Goal: Navigation & Orientation: Find specific page/section

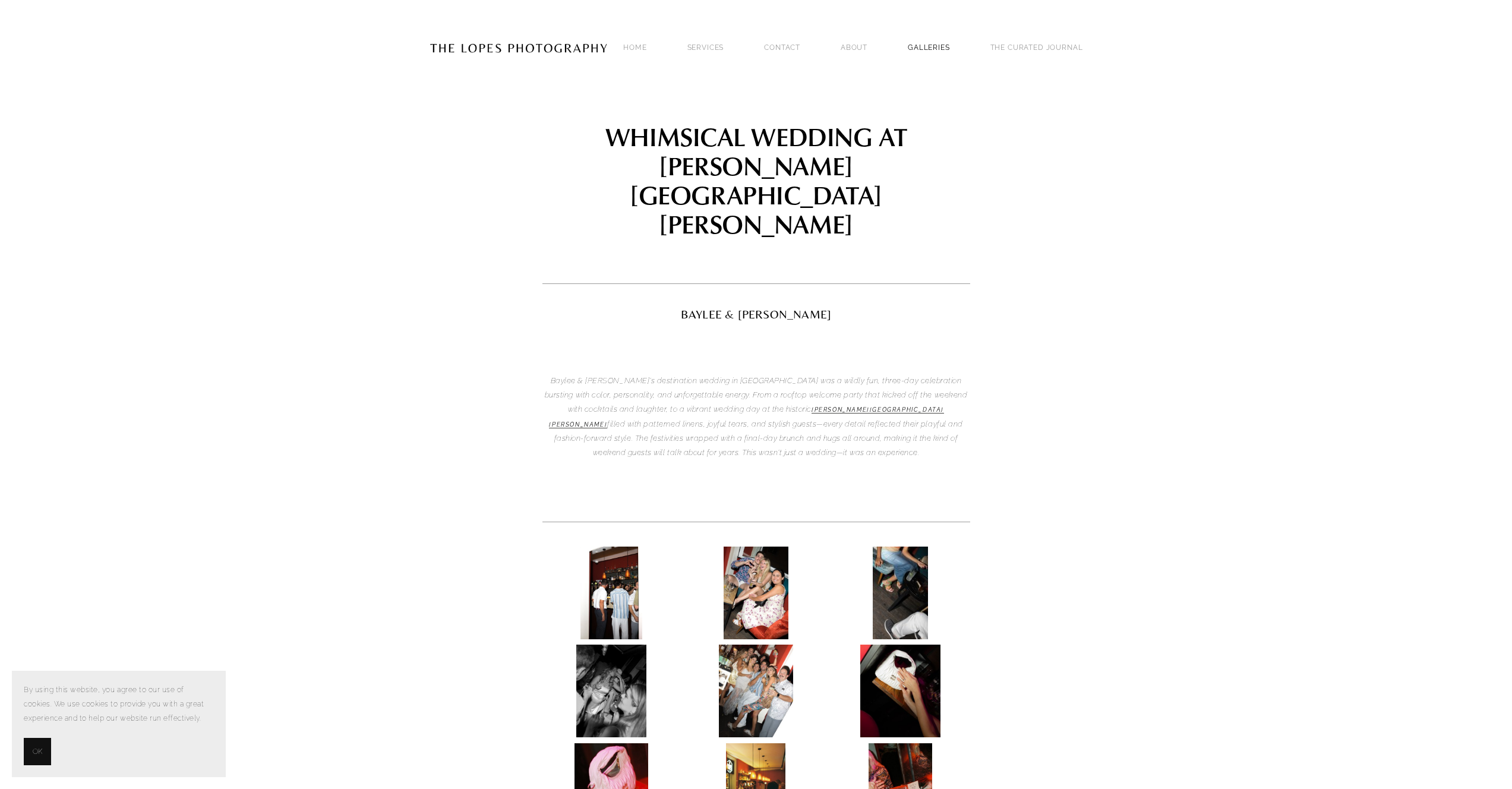
click at [950, 39] on link "GALLERIES" at bounding box center [928, 47] width 42 height 16
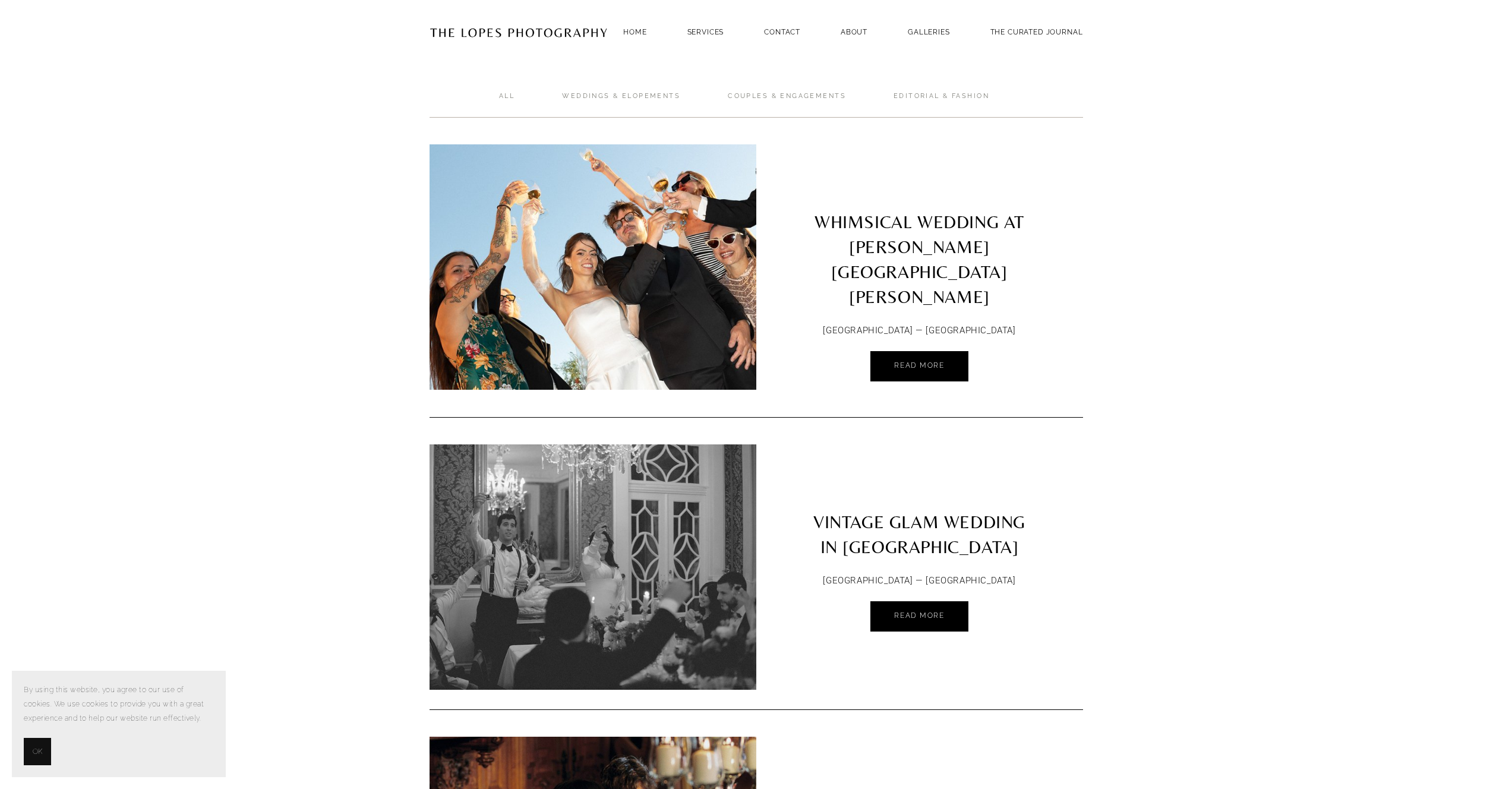
scroll to position [19, 0]
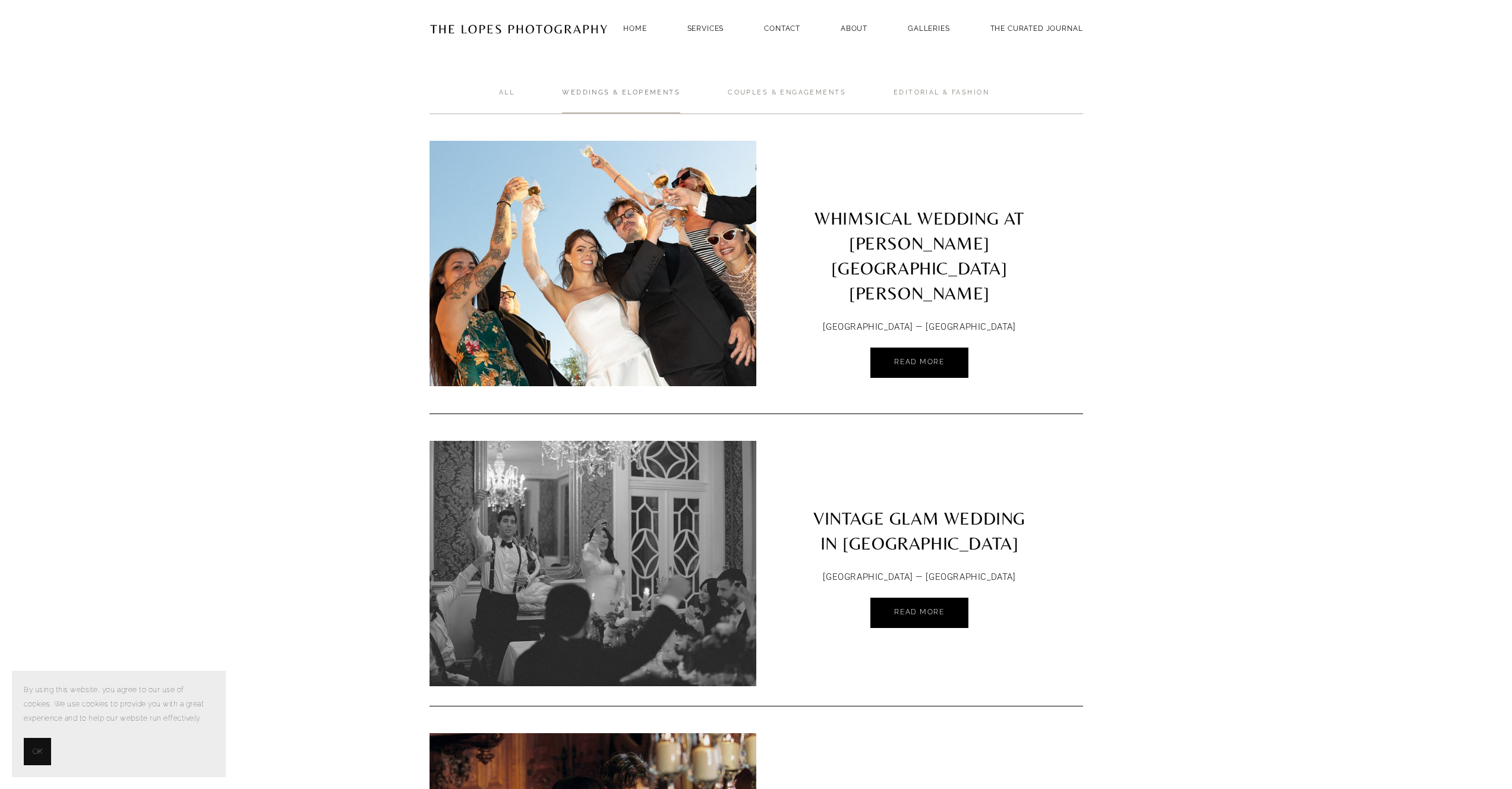
click at [602, 93] on link "Weddings & Elopements" at bounding box center [621, 101] width 118 height 26
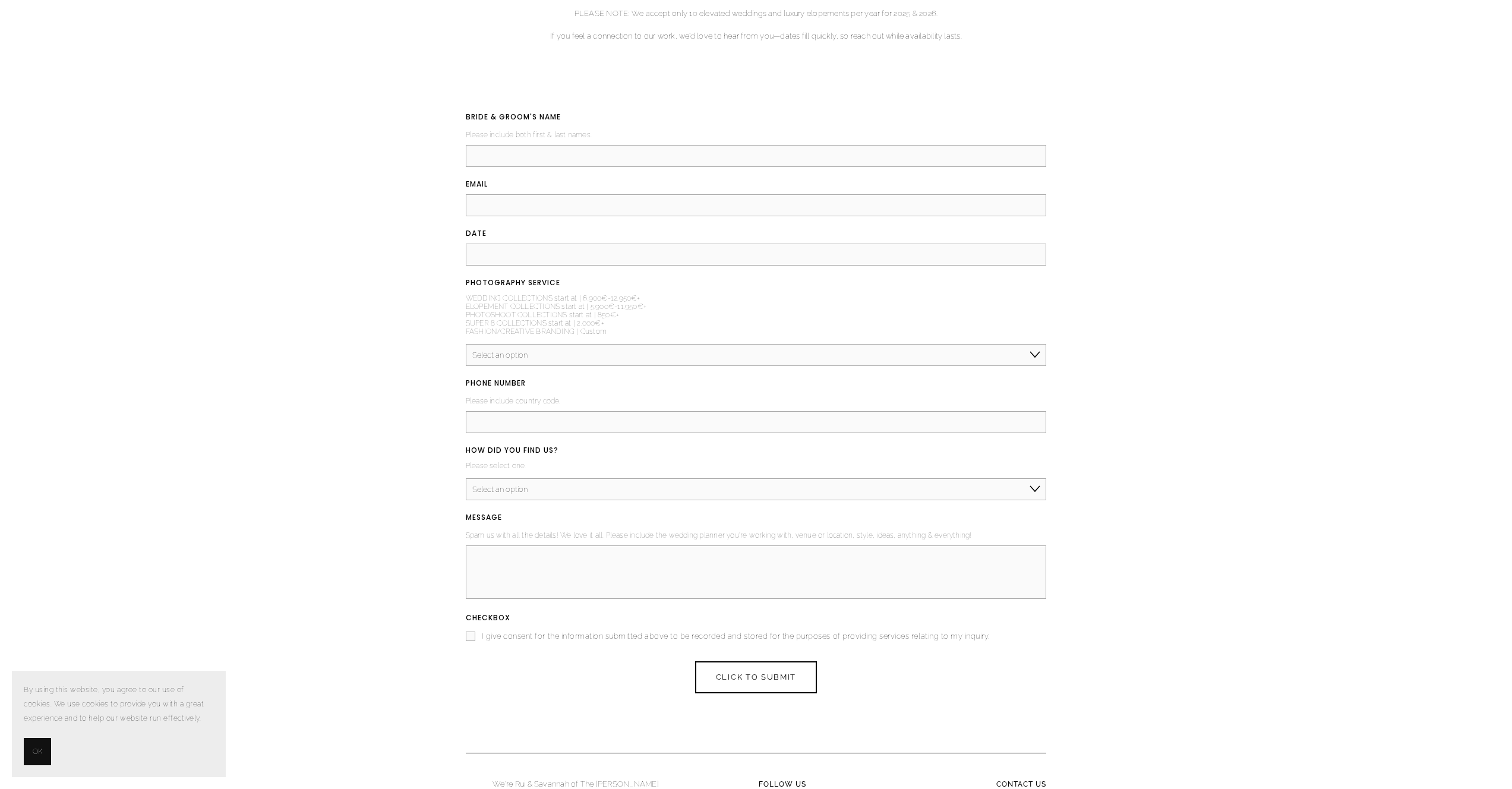
scroll to position [6284, 0]
